Goal: Information Seeking & Learning: Learn about a topic

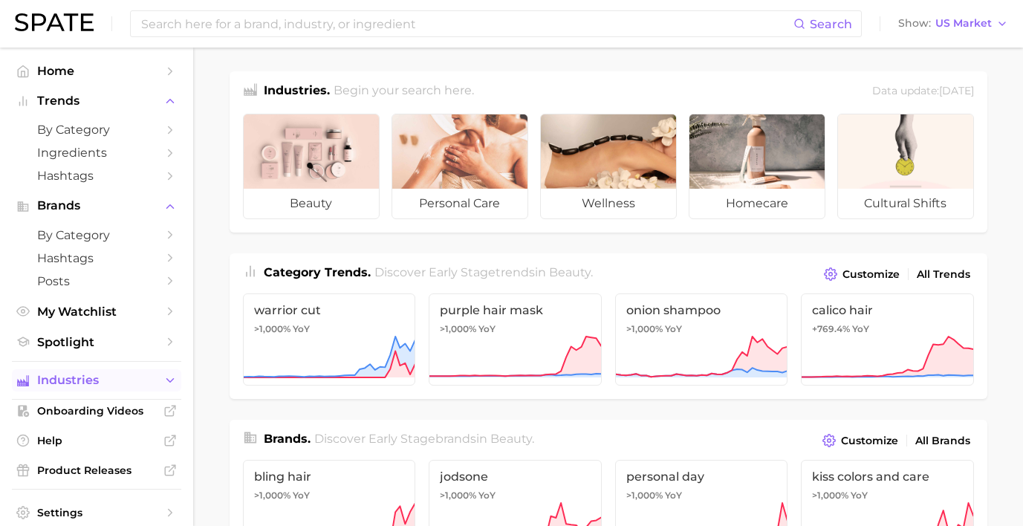
click at [138, 374] on span "Industries" at bounding box center [96, 380] width 119 height 13
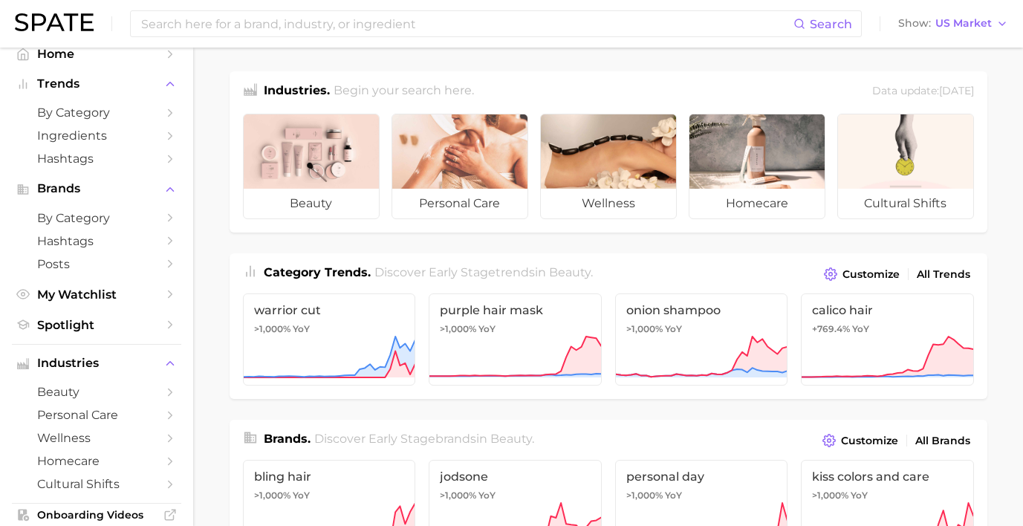
scroll to position [26, 0]
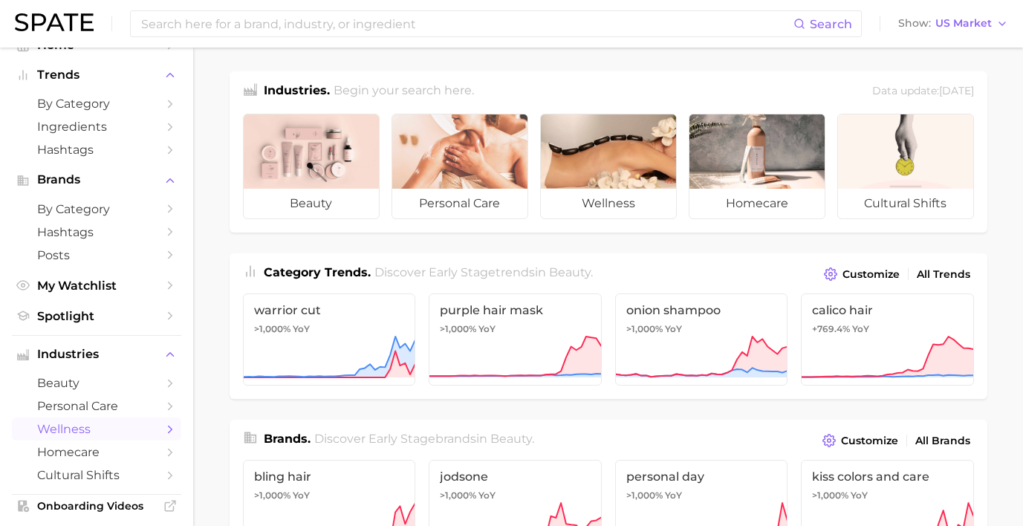
click at [94, 422] on span "wellness" at bounding box center [96, 429] width 119 height 14
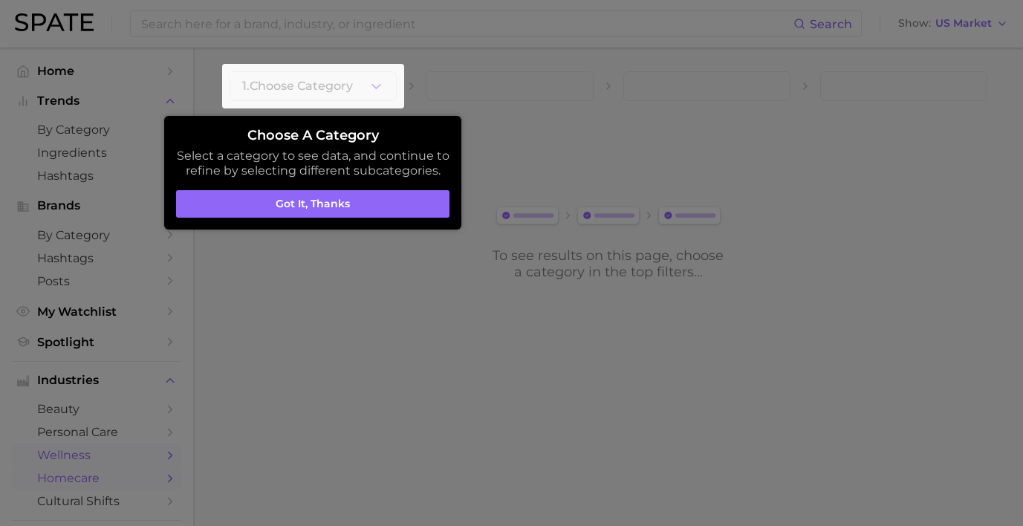
click at [137, 472] on div at bounding box center [511, 263] width 1023 height 526
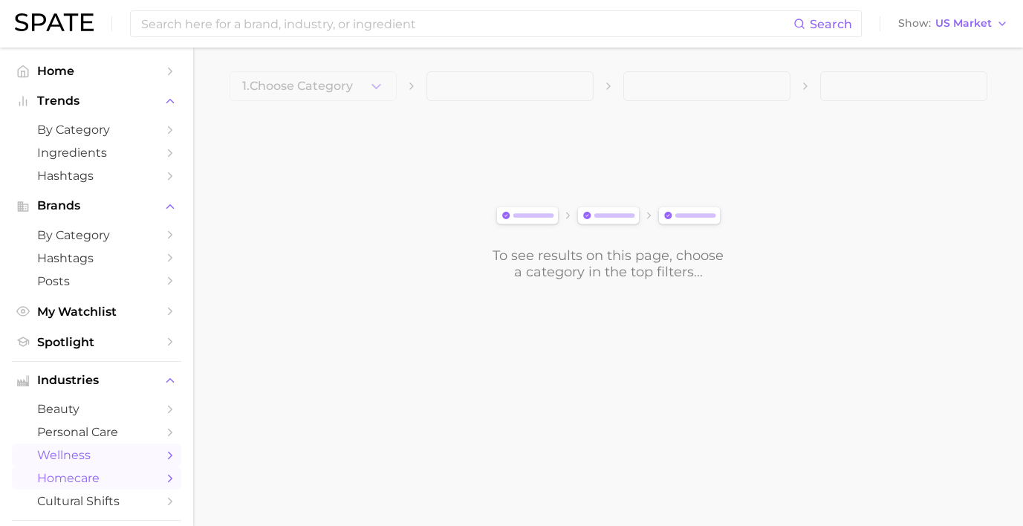
click at [121, 471] on span "homecare" at bounding box center [96, 478] width 119 height 14
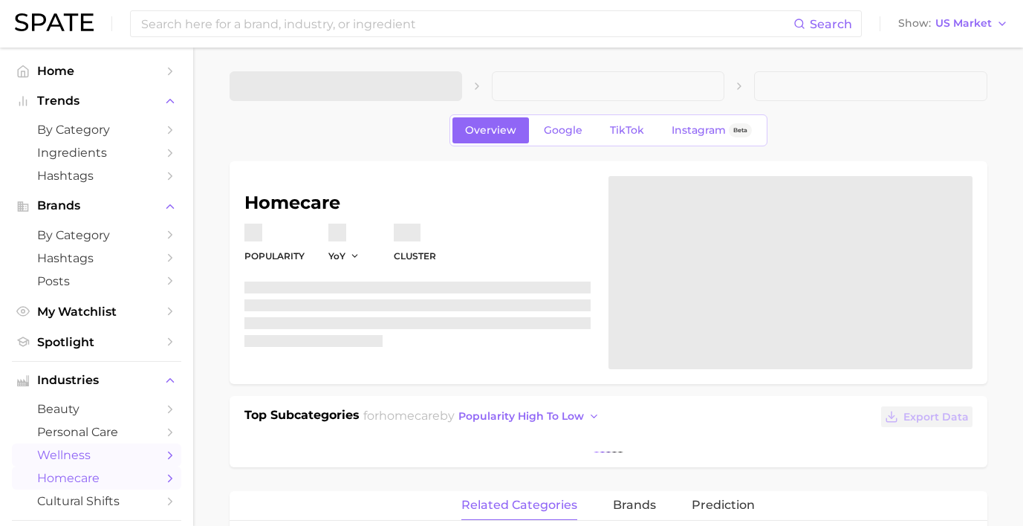
click at [94, 450] on span "wellness" at bounding box center [96, 455] width 119 height 14
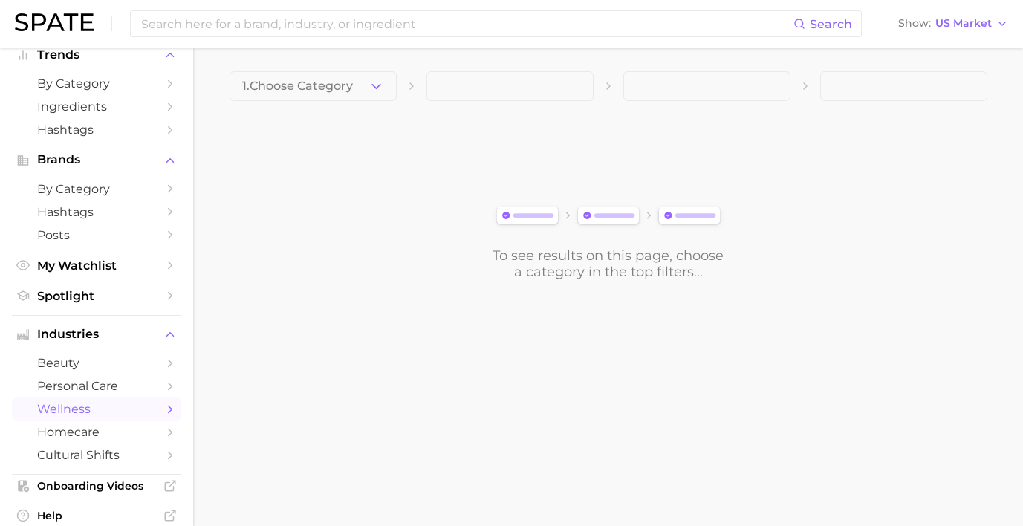
scroll to position [47, 0]
click at [342, 80] on span "1. Choose Category" at bounding box center [297, 85] width 111 height 13
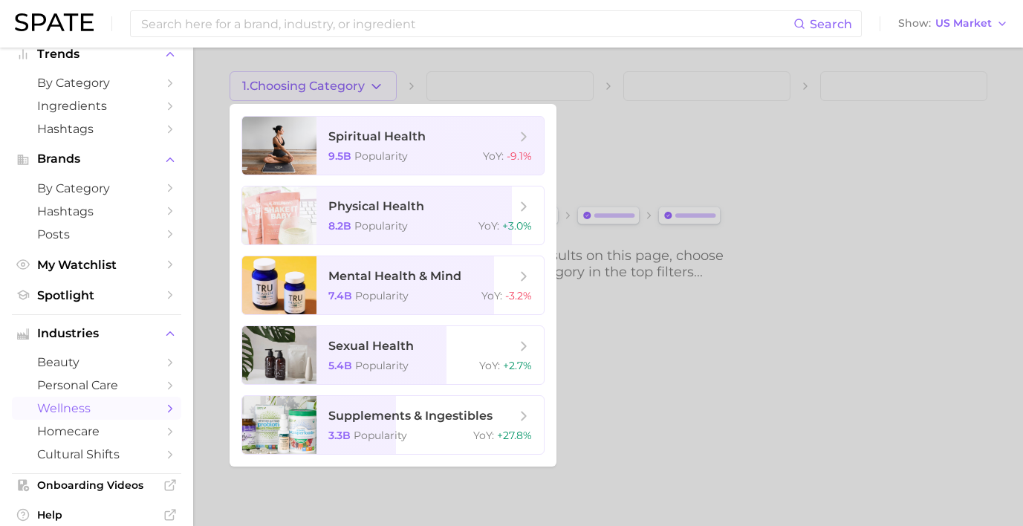
click at [311, 507] on div at bounding box center [511, 263] width 1023 height 526
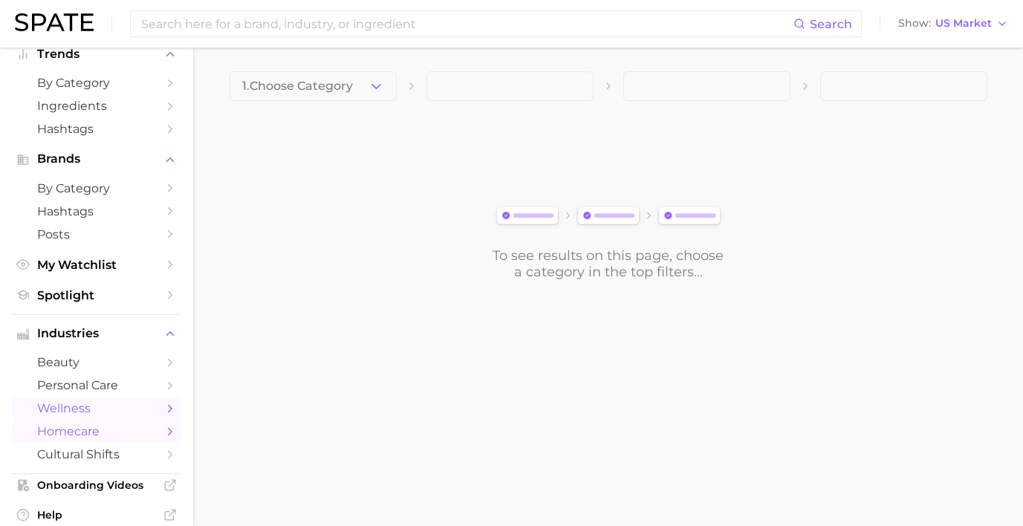
click at [94, 424] on span "homecare" at bounding box center [96, 431] width 119 height 14
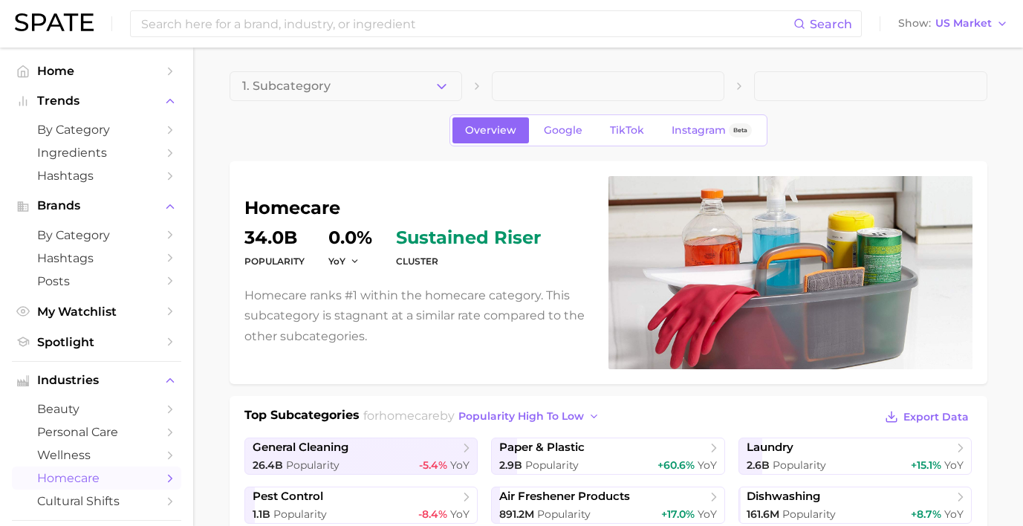
click at [315, 85] on span "1. Subcategory" at bounding box center [286, 85] width 88 height 13
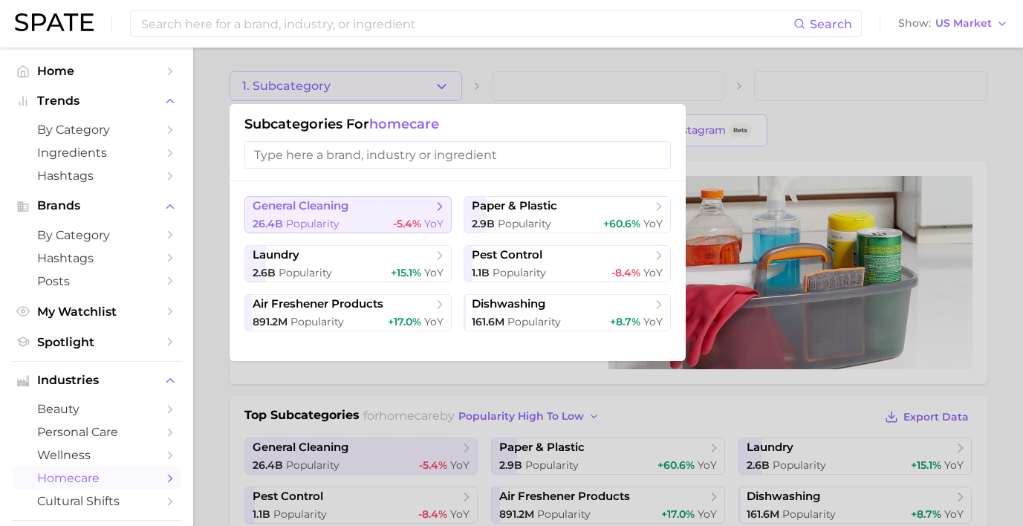
click at [308, 213] on span "general cleaning" at bounding box center [301, 206] width 96 height 14
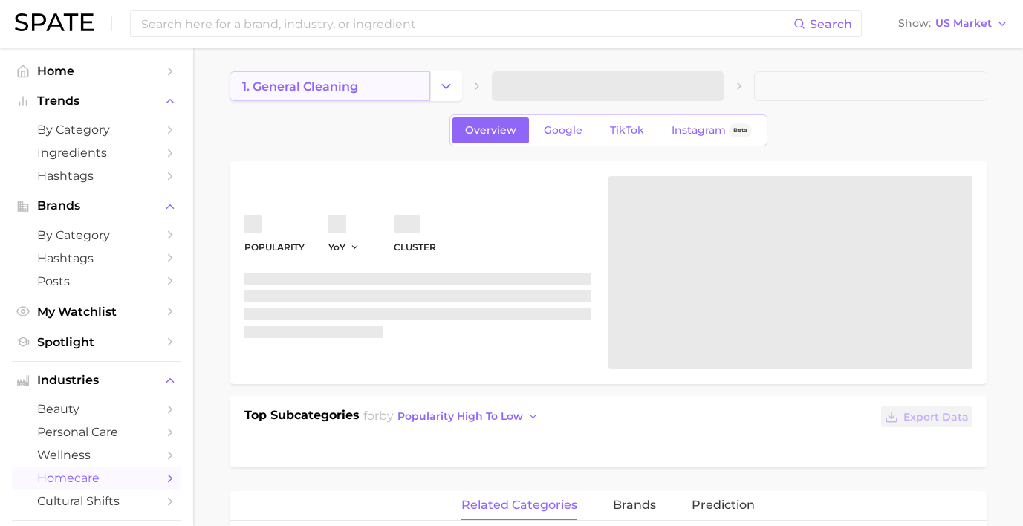
click at [341, 90] on span "1. general cleaning" at bounding box center [300, 86] width 116 height 14
click at [438, 91] on icon "Change Category" at bounding box center [446, 87] width 16 height 16
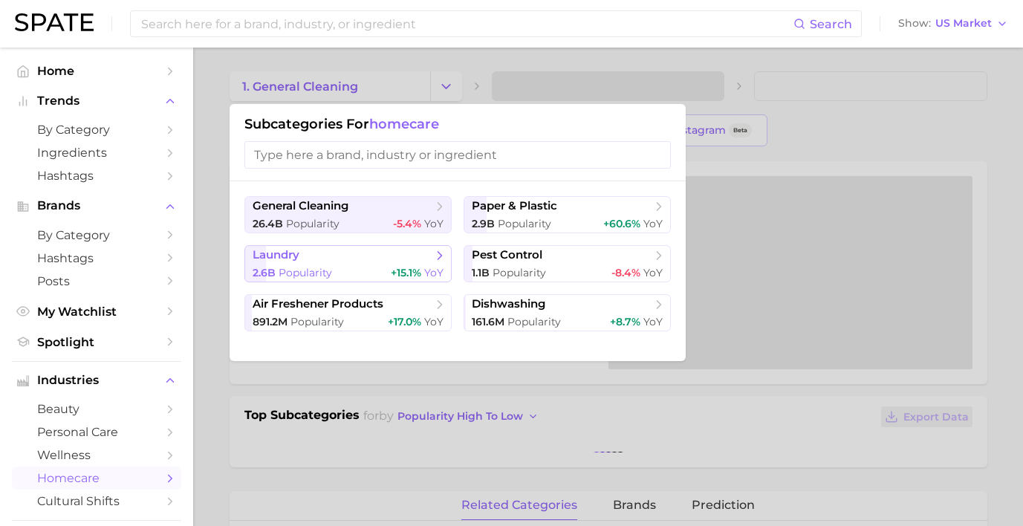
click at [322, 260] on button "laundry 2.6b Popularity +15.1% YoY" at bounding box center [347, 263] width 207 height 37
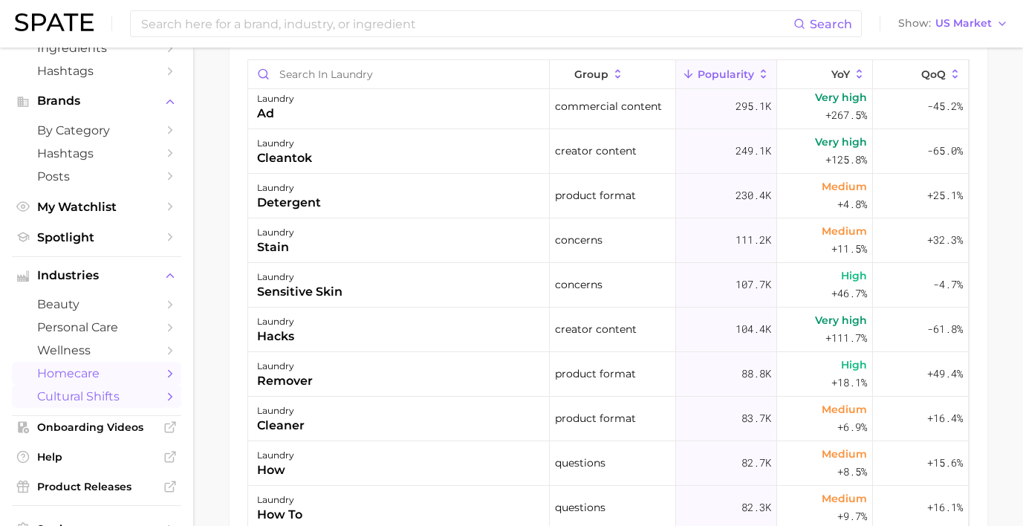
scroll to position [98, 0]
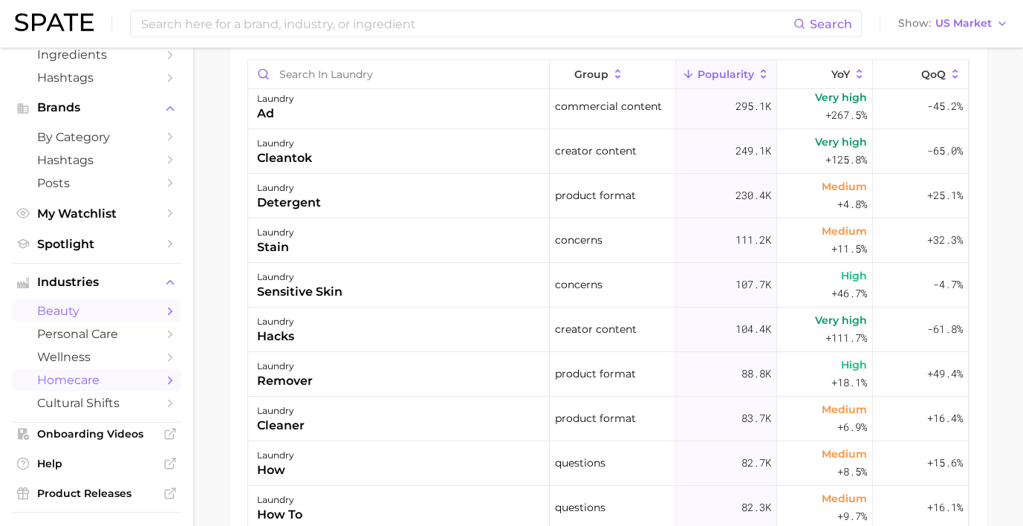
click at [82, 304] on span "beauty" at bounding box center [96, 311] width 119 height 14
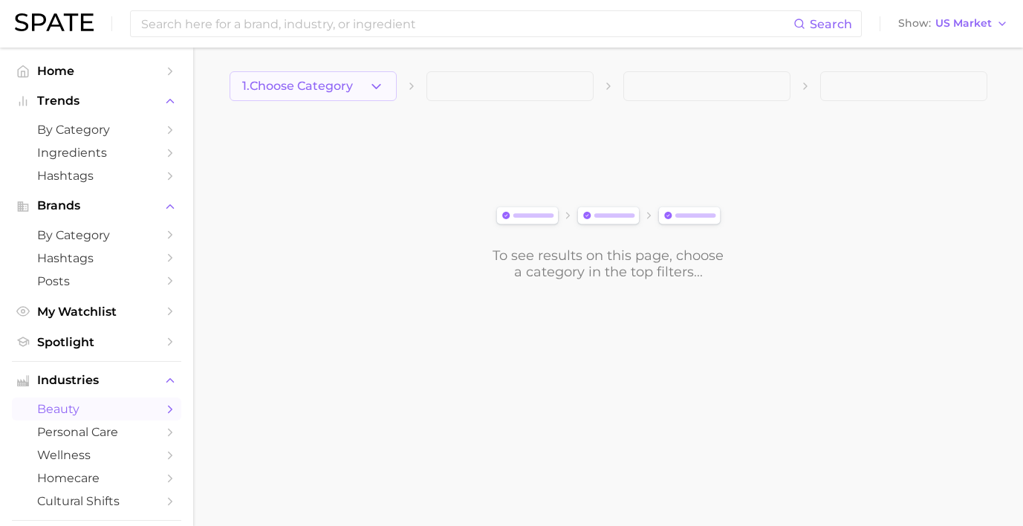
click at [293, 92] on span "1. Choose Category" at bounding box center [297, 85] width 111 height 13
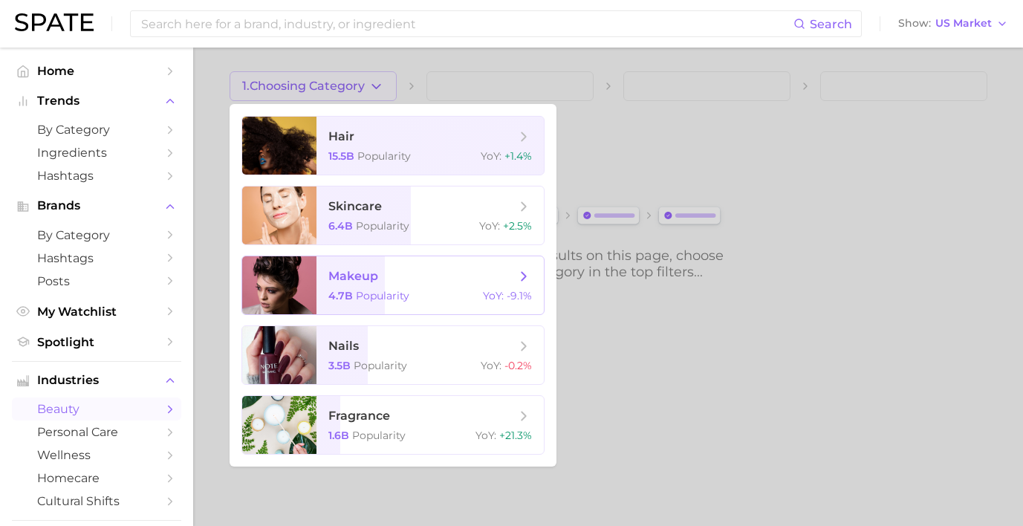
click at [319, 285] on span "makeup 4.7b Popularity YoY : -9.1%" at bounding box center [429, 285] width 227 height 58
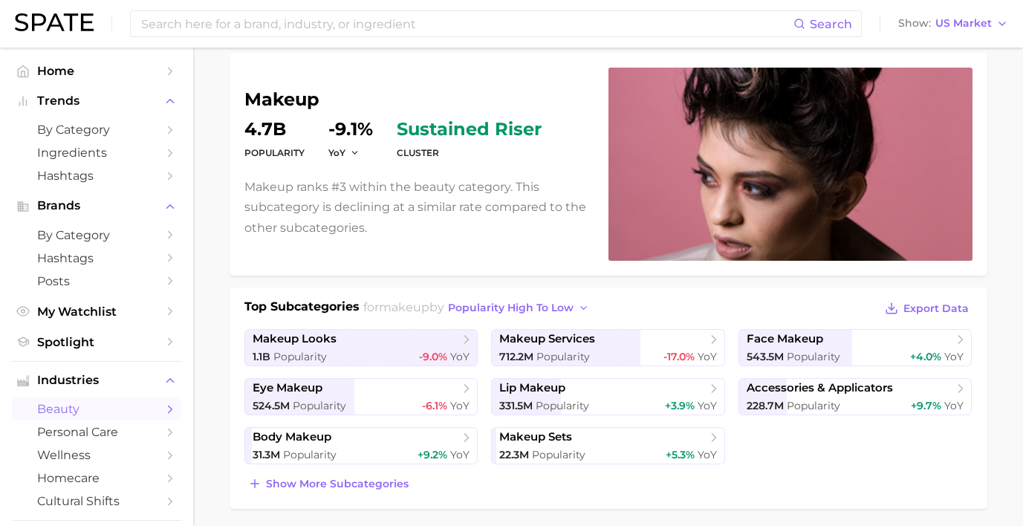
scroll to position [127, 0]
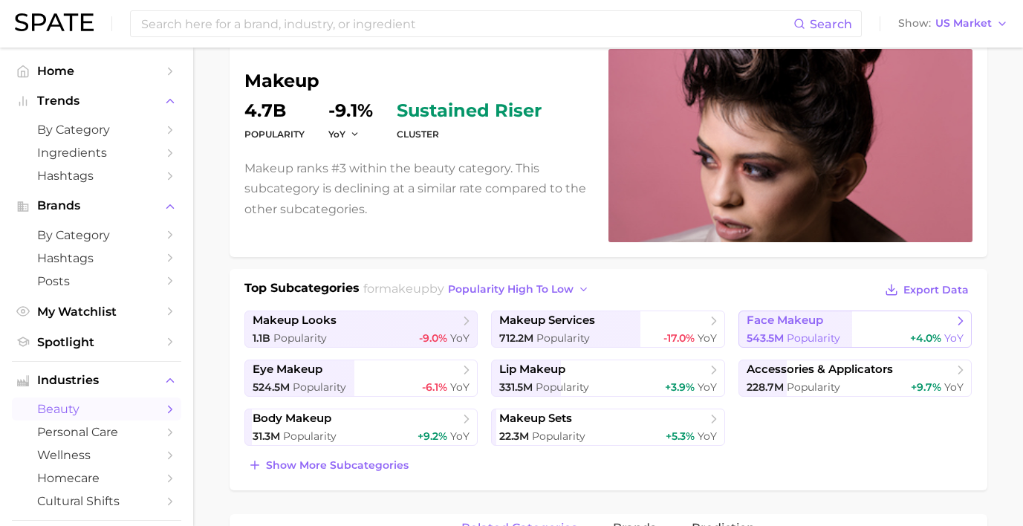
click at [822, 319] on span "face makeup" at bounding box center [850, 321] width 207 height 15
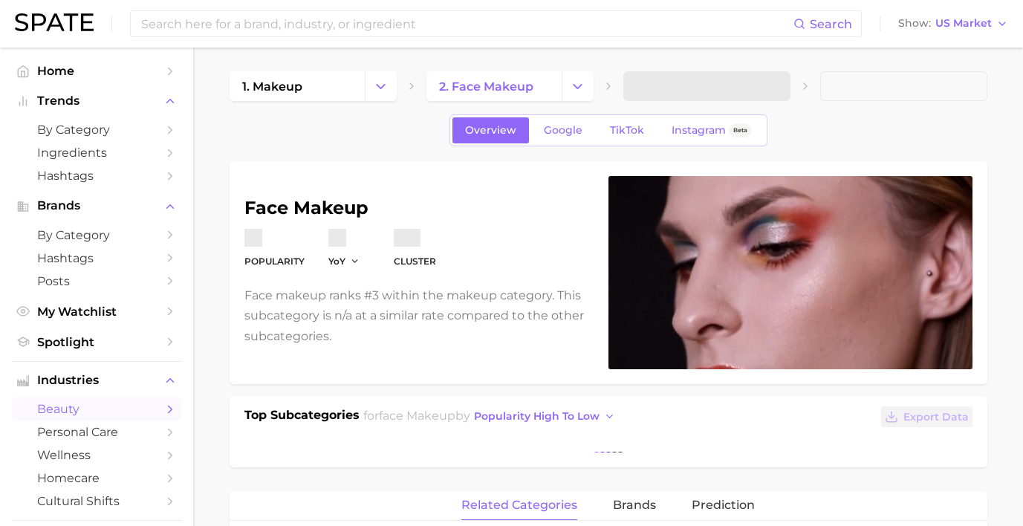
click at [623, 384] on div "face makeup Popularity YoY cluster Face makeup ranks #3 within the makeup categ…" at bounding box center [609, 314] width 758 height 306
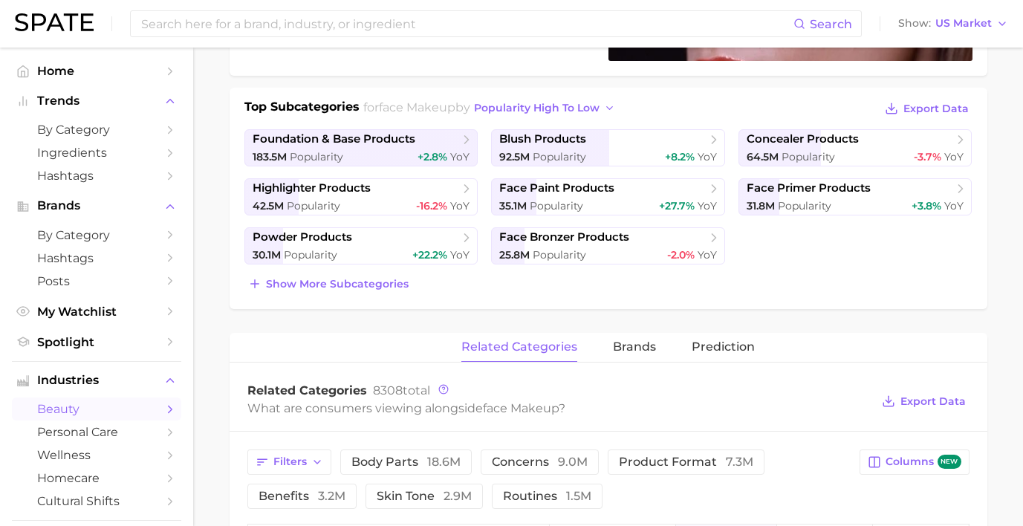
scroll to position [307, 0]
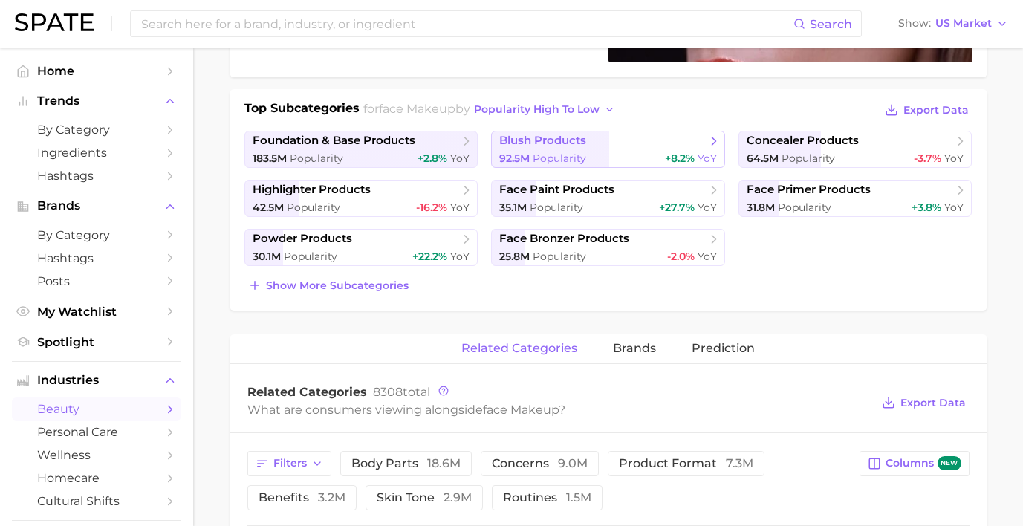
click at [638, 143] on span "blush products" at bounding box center [602, 141] width 207 height 15
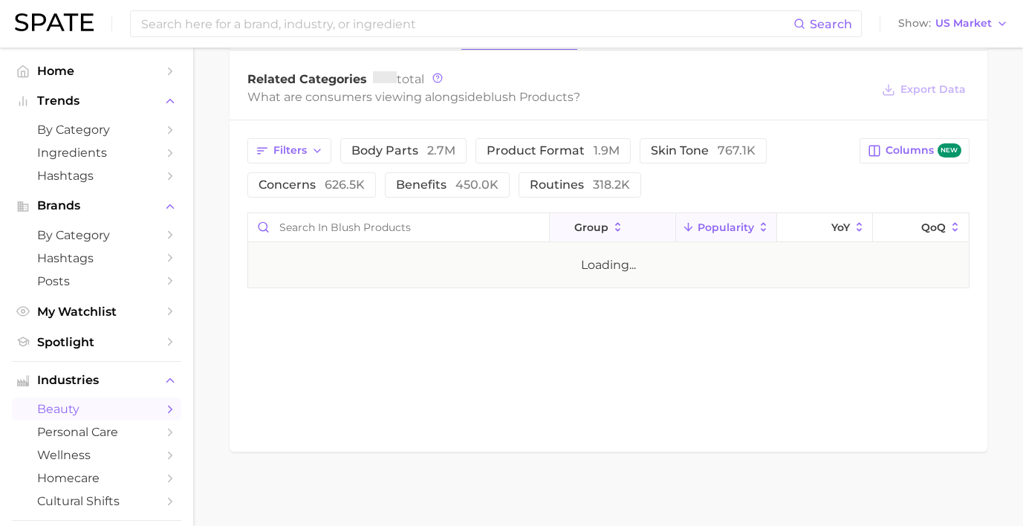
scroll to position [470, 0]
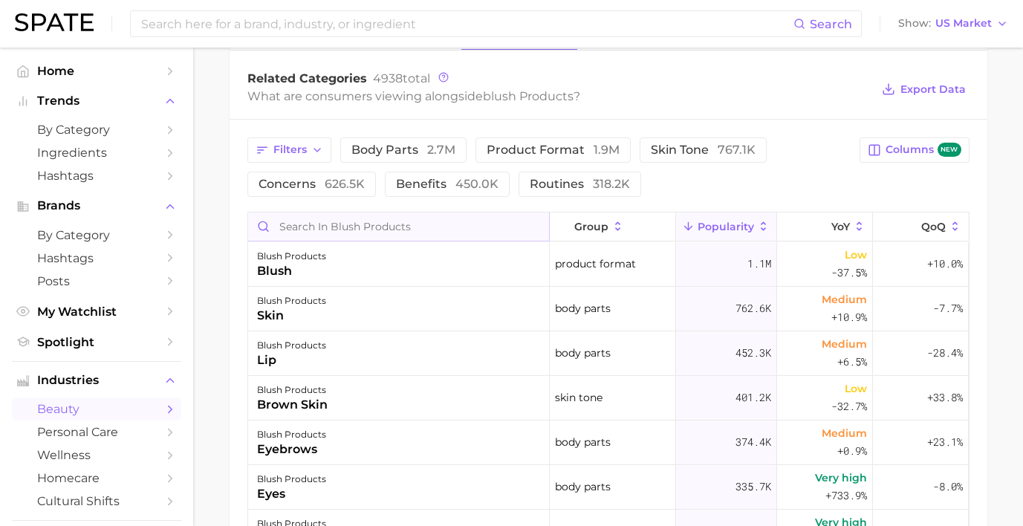
click at [418, 231] on input "Search in blush products" at bounding box center [398, 226] width 301 height 28
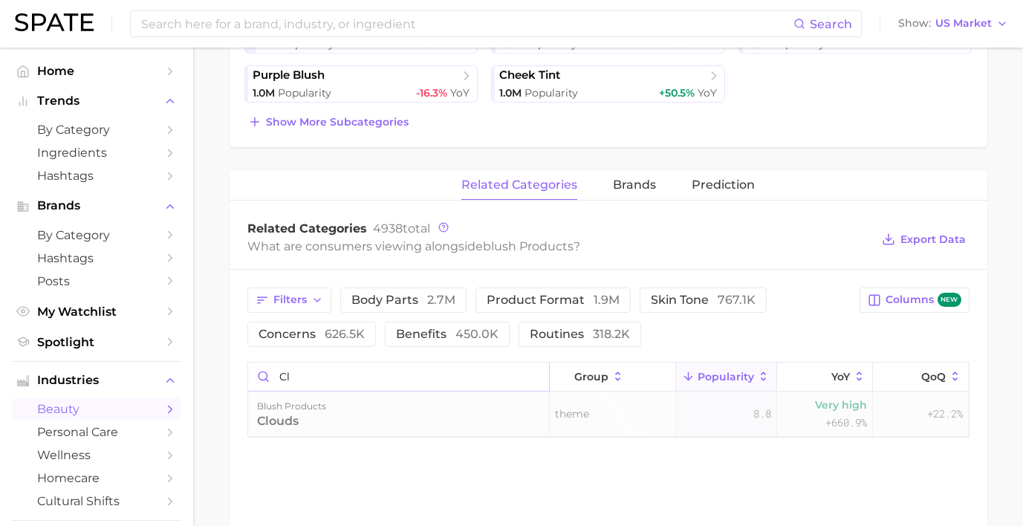
type input "c"
type input "cloud"
click at [430, 419] on div "blush products clouds" at bounding box center [399, 414] width 302 height 45
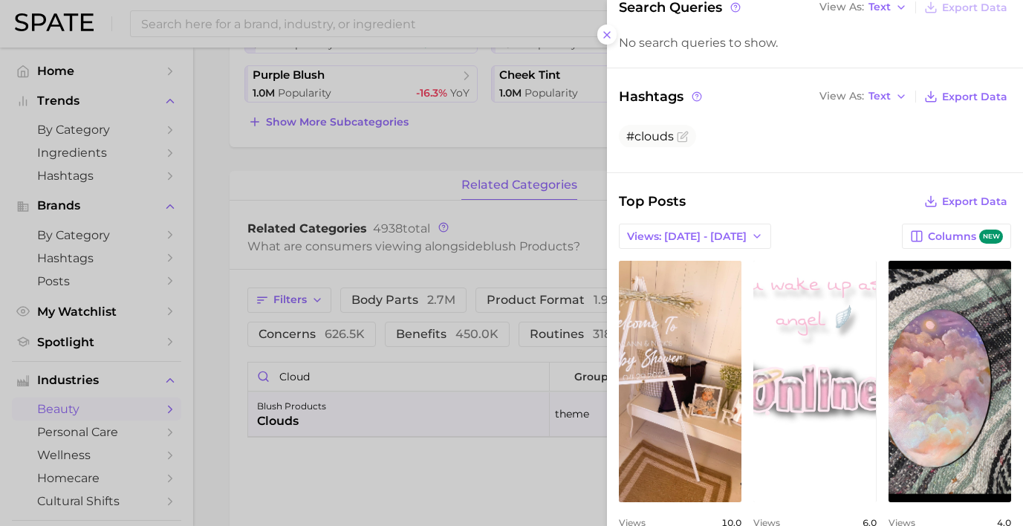
scroll to position [240, 0]
